Goal: Book appointment/travel/reservation

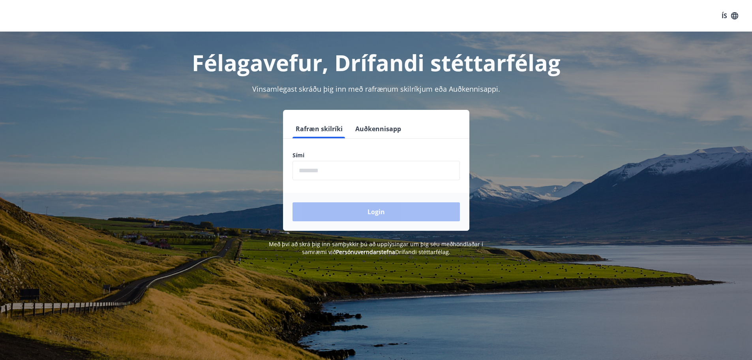
click at [390, 131] on button "Auðkennisapp" at bounding box center [378, 128] width 52 height 19
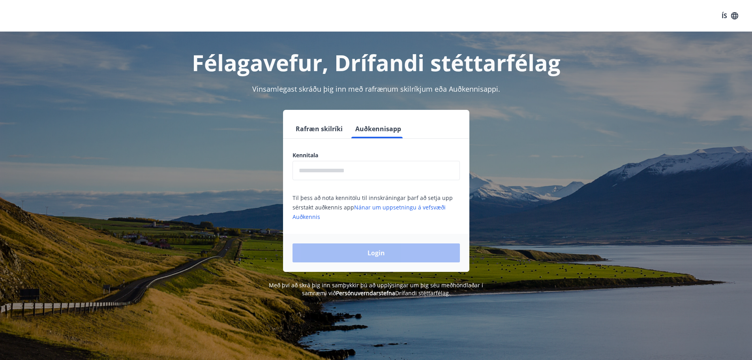
click at [366, 166] on input "text" at bounding box center [376, 170] width 167 height 19
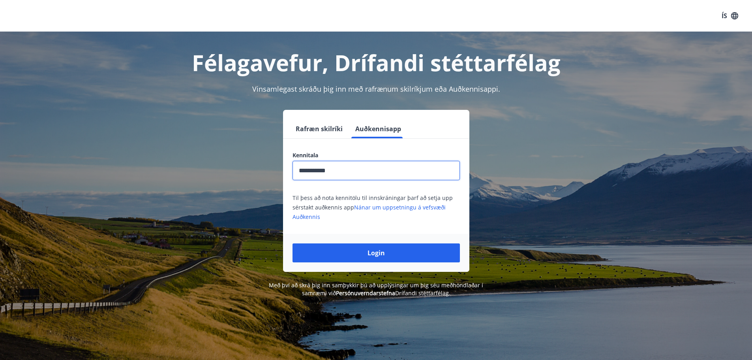
type input "**********"
click at [293, 243] on button "Login" at bounding box center [376, 252] width 167 height 19
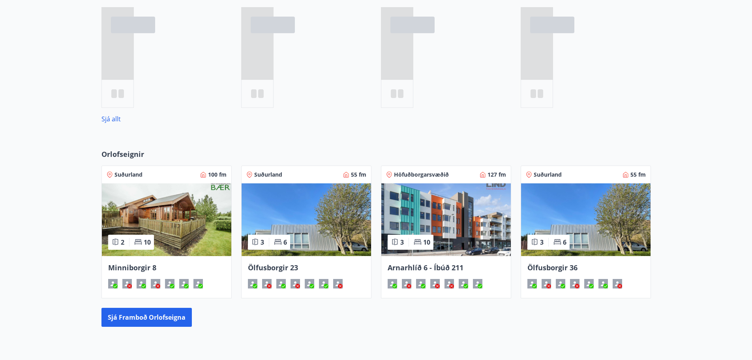
scroll to position [395, 0]
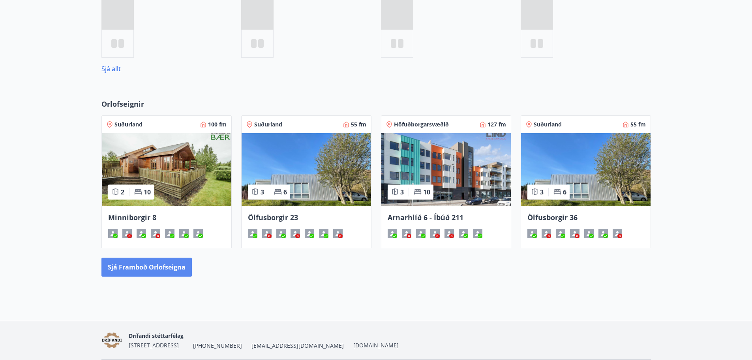
click at [167, 269] on button "Sjá framboð orlofseigna" at bounding box center [146, 266] width 90 height 19
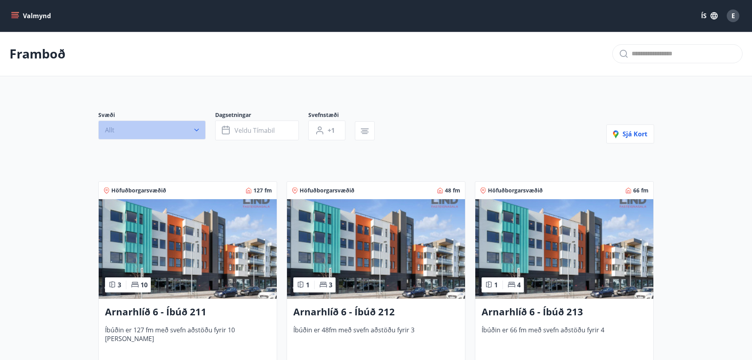
click at [185, 129] on button "Allt" at bounding box center [151, 129] width 107 height 19
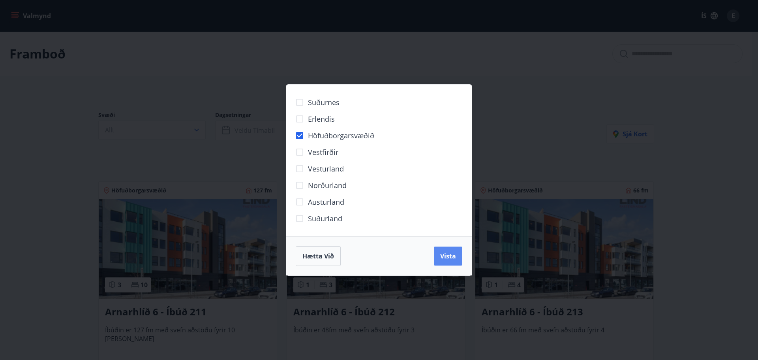
click at [461, 257] on button "Vista" at bounding box center [448, 255] width 28 height 19
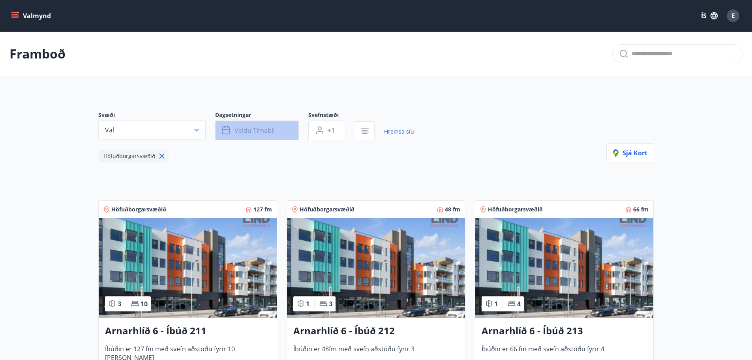
click at [271, 129] on span "Veldu tímabil" at bounding box center [254, 130] width 40 height 9
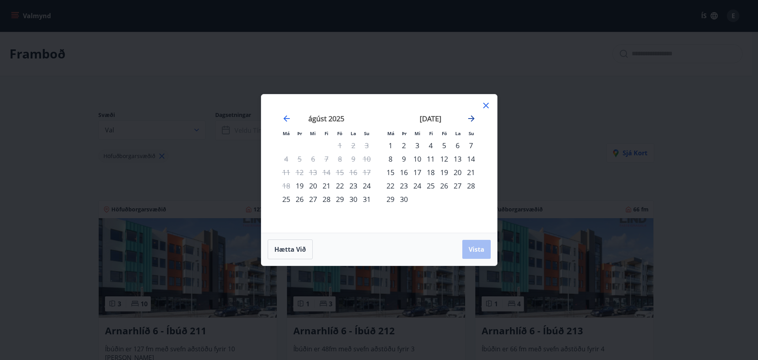
click at [474, 119] on icon "Move forward to switch to the next month." at bounding box center [471, 118] width 9 height 9
click at [429, 143] on div "2" at bounding box center [430, 145] width 13 height 13
click at [447, 146] on div "3" at bounding box center [443, 145] width 13 height 13
click at [445, 146] on div "3" at bounding box center [443, 145] width 13 height 13
click at [430, 146] on div "2" at bounding box center [430, 145] width 13 height 13
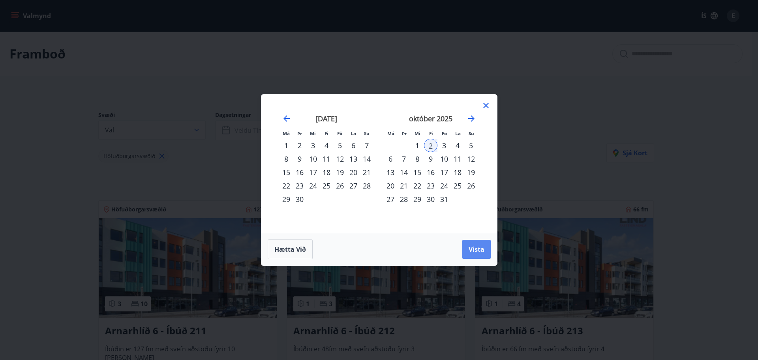
click at [475, 245] on span "Vista" at bounding box center [477, 249] width 16 height 9
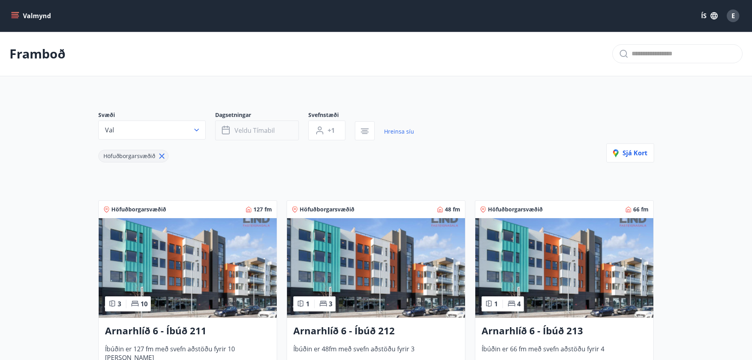
click at [276, 133] on button "Veldu tímabil" at bounding box center [257, 130] width 84 height 20
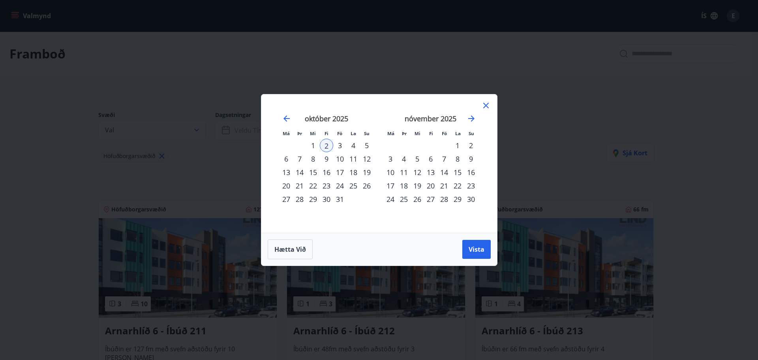
click at [338, 145] on div "3" at bounding box center [339, 145] width 13 height 13
click at [481, 250] on span "Vista" at bounding box center [477, 249] width 16 height 9
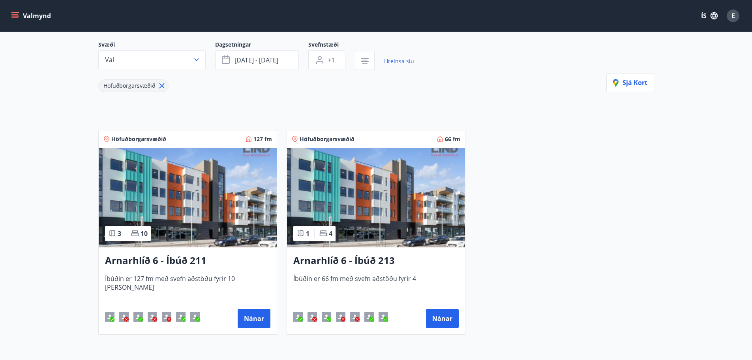
scroll to position [79, 0]
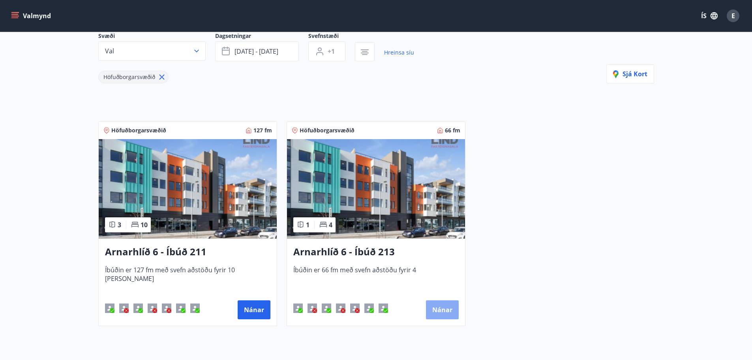
click at [438, 302] on button "Nánar" at bounding box center [442, 309] width 33 height 19
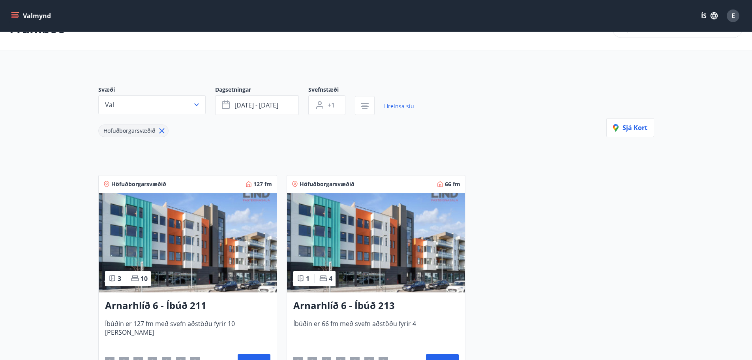
scroll to position [39, 0]
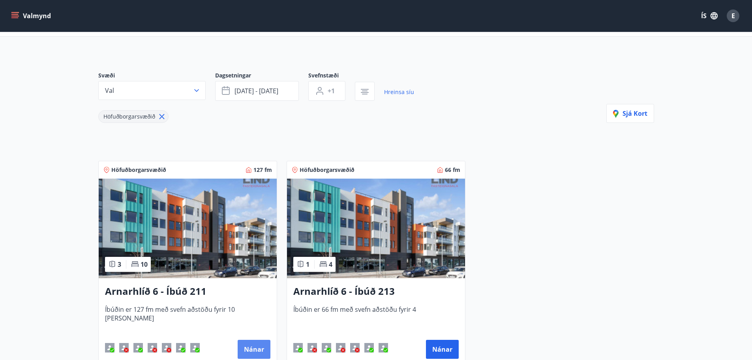
click at [255, 351] on button "Nánar" at bounding box center [254, 349] width 33 height 19
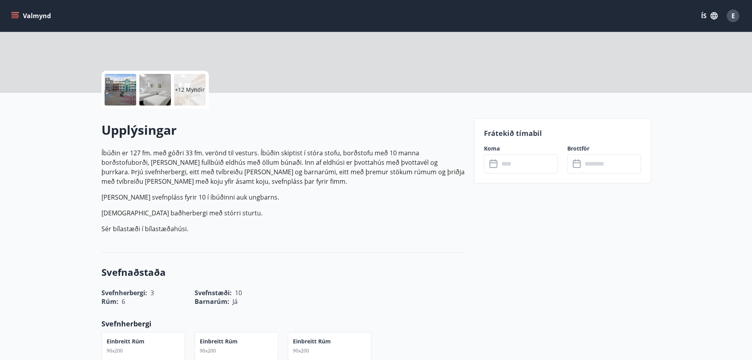
scroll to position [158, 0]
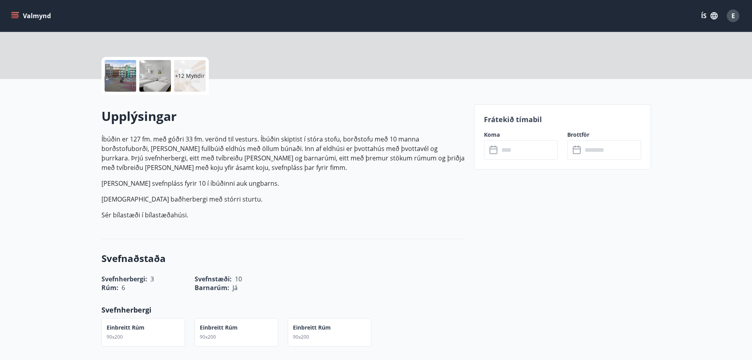
click at [531, 152] on input "text" at bounding box center [528, 149] width 59 height 19
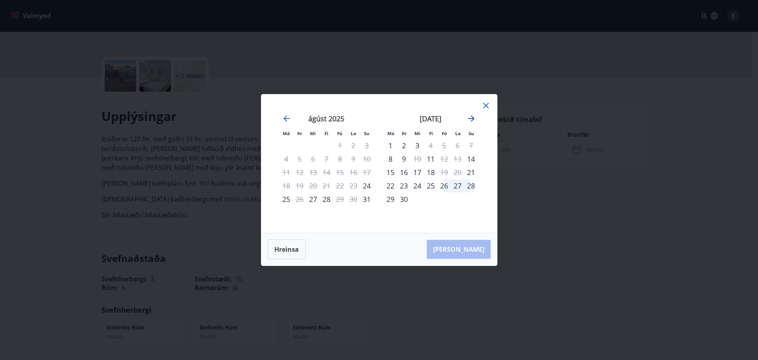
click at [474, 118] on icon "Move forward to switch to the next month." at bounding box center [471, 118] width 6 height 6
click at [431, 147] on div "2" at bounding box center [430, 145] width 13 height 13
click at [444, 145] on div "3" at bounding box center [443, 145] width 13 height 13
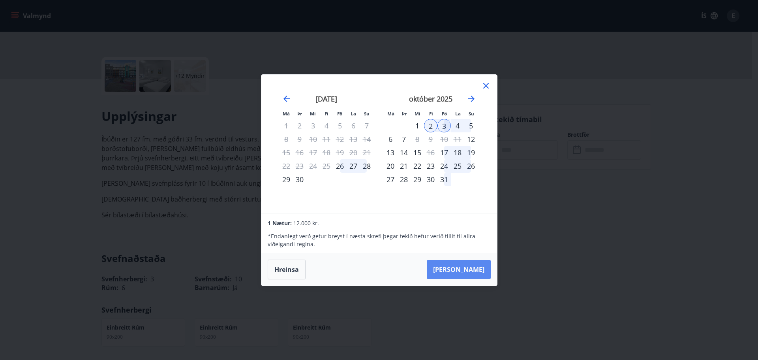
click at [479, 270] on button "Taka Frá" at bounding box center [459, 269] width 64 height 19
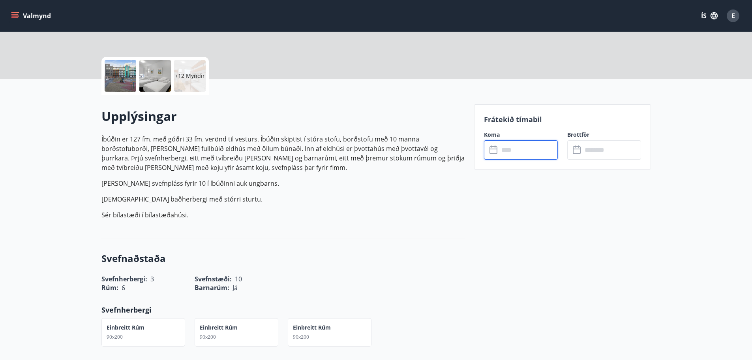
type input "******"
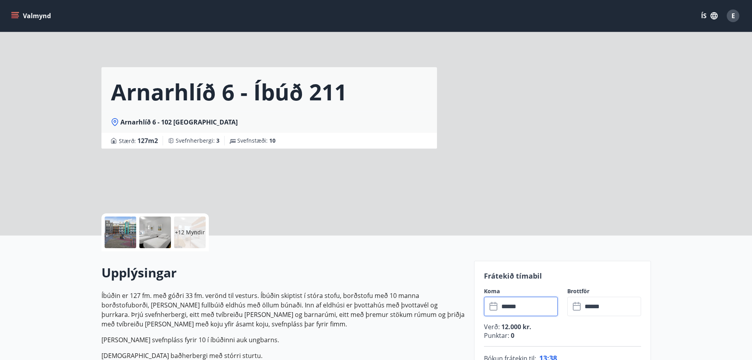
scroll to position [0, 0]
